Goal: Navigation & Orientation: Understand site structure

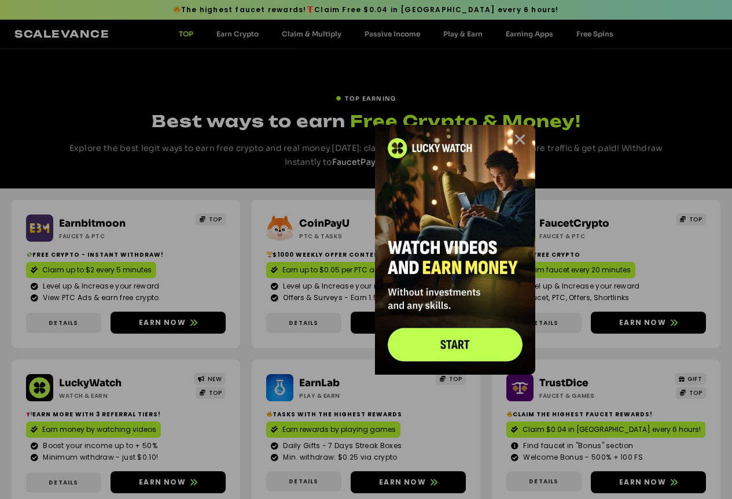
click at [522, 136] on icon "Close" at bounding box center [520, 140] width 14 height 14
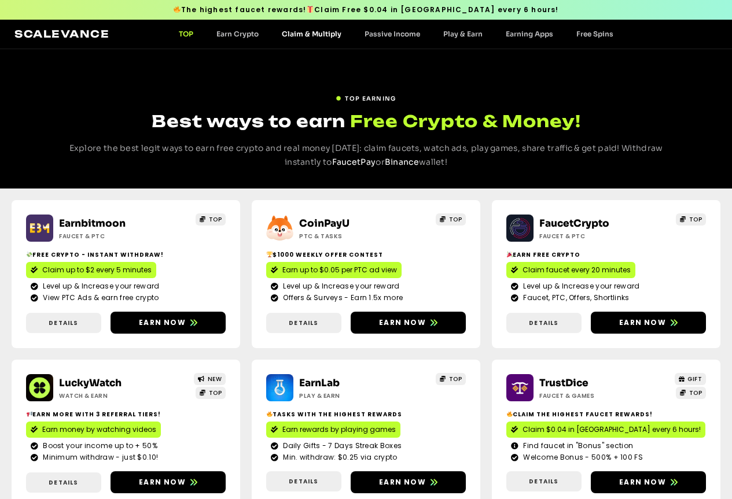
click at [303, 33] on link "Claim & Multiply" at bounding box center [311, 34] width 83 height 9
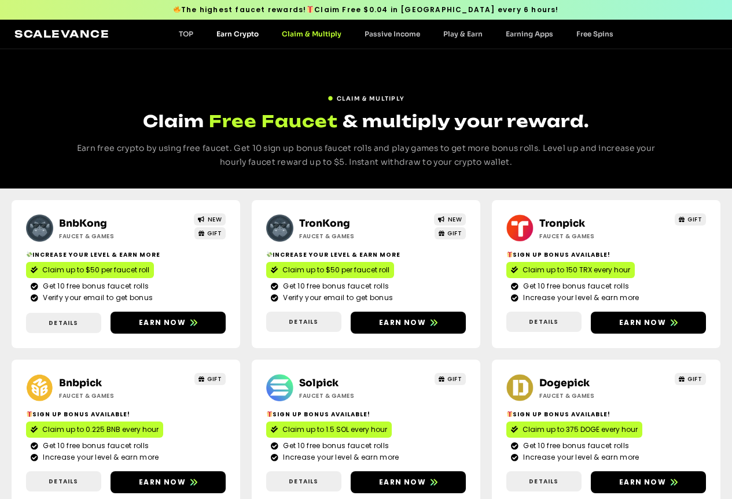
click at [247, 36] on link "Earn Crypto" at bounding box center [237, 34] width 65 height 9
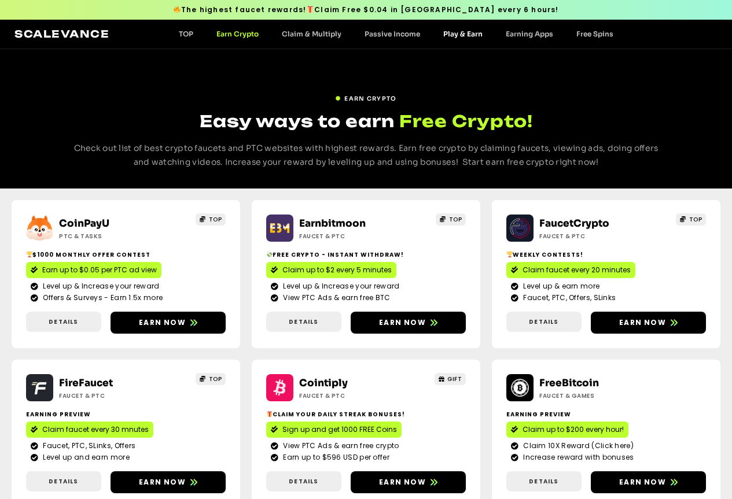
click at [474, 34] on link "Play & Earn" at bounding box center [463, 34] width 63 height 9
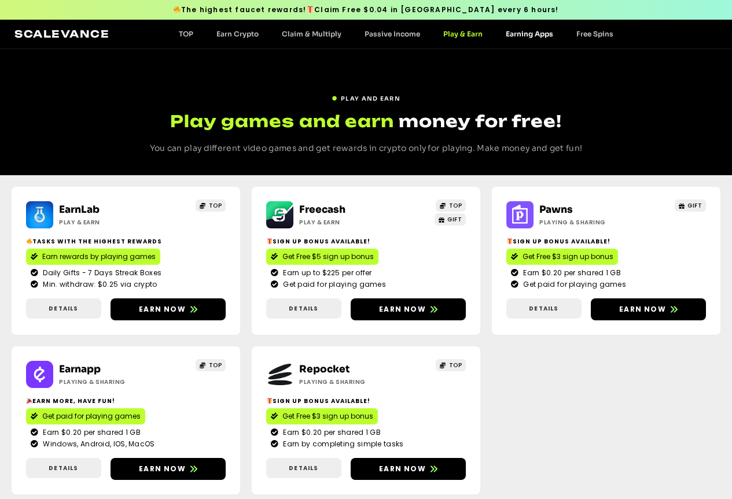
click at [531, 34] on link "Earning Apps" at bounding box center [529, 34] width 71 height 9
